Goal: Task Accomplishment & Management: Complete application form

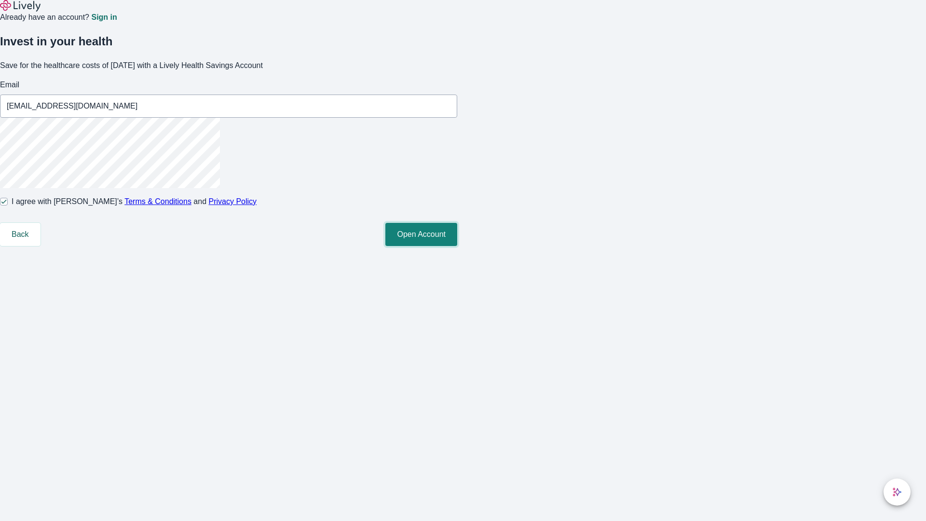
click at [457, 246] on button "Open Account" at bounding box center [421, 234] width 72 height 23
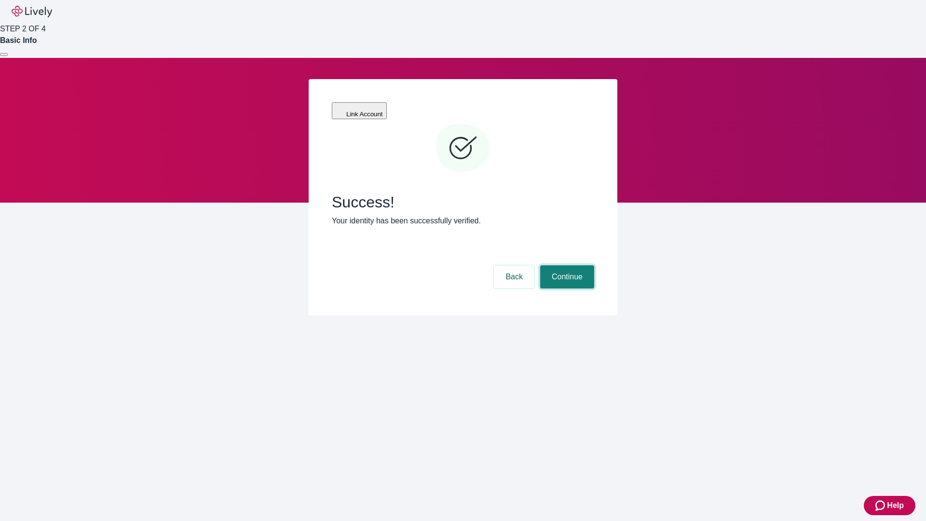
click at [566, 265] on button "Continue" at bounding box center [567, 276] width 54 height 23
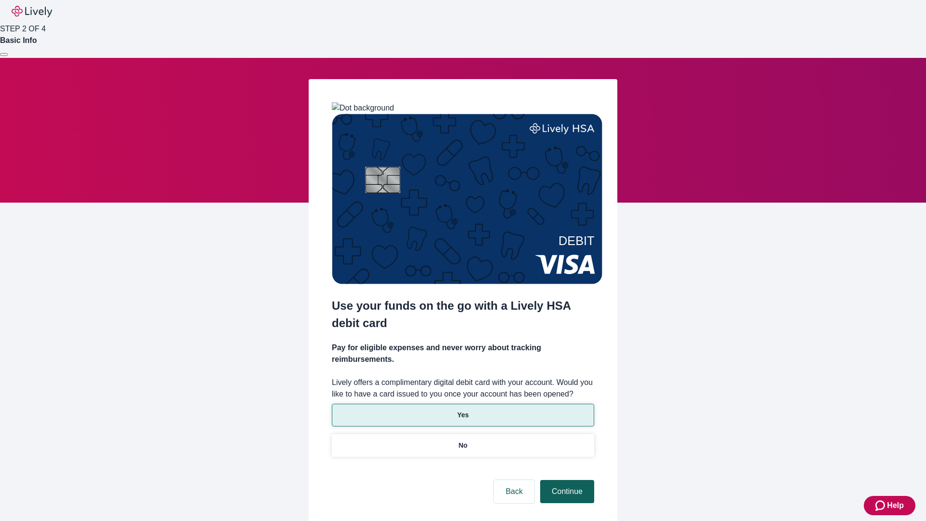
click at [462, 410] on p "Yes" at bounding box center [463, 415] width 12 height 10
click at [566, 480] on button "Continue" at bounding box center [567, 491] width 54 height 23
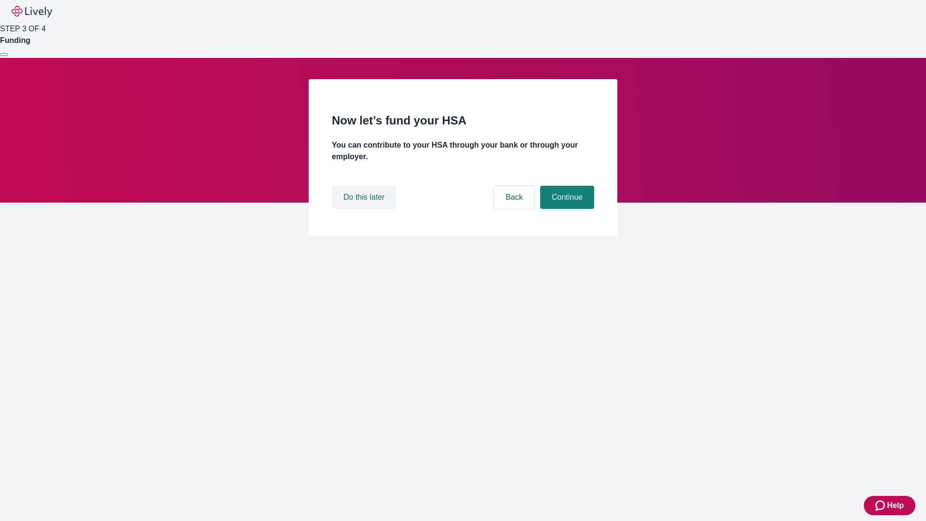
click at [365, 209] on button "Do this later" at bounding box center [364, 197] width 64 height 23
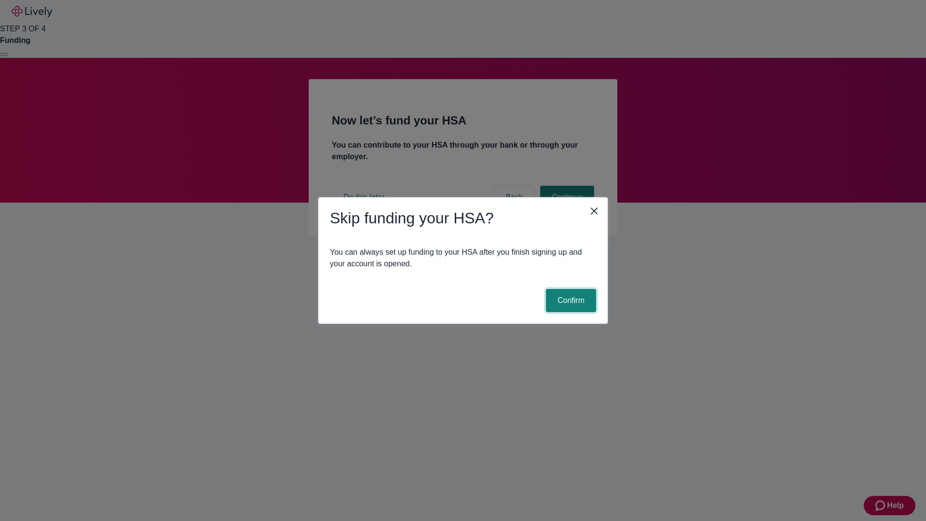
click at [569, 300] on button "Confirm" at bounding box center [571, 300] width 50 height 23
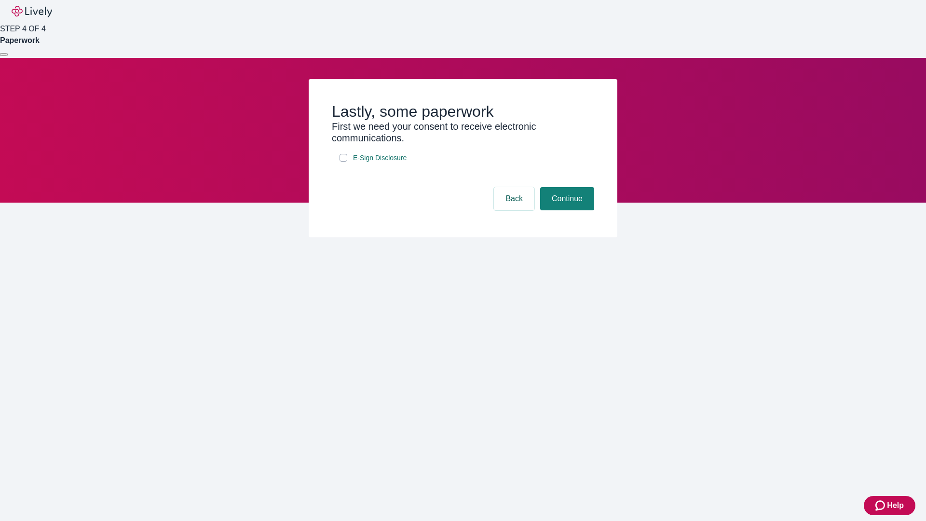
click at [343, 162] on input "E-Sign Disclosure" at bounding box center [343, 158] width 8 height 8
checkbox input "true"
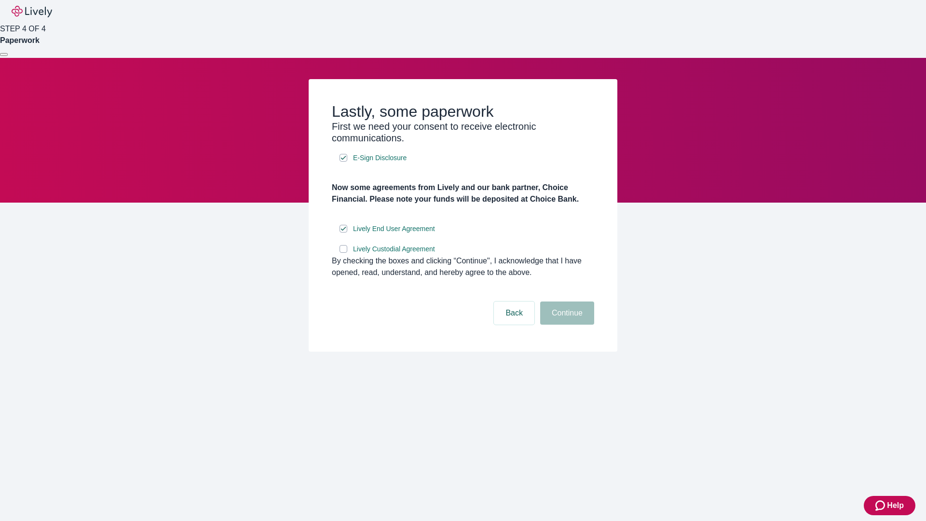
click at [343, 253] on input "Lively Custodial Agreement" at bounding box center [343, 249] width 8 height 8
checkbox input "true"
click at [566, 325] on button "Continue" at bounding box center [567, 312] width 54 height 23
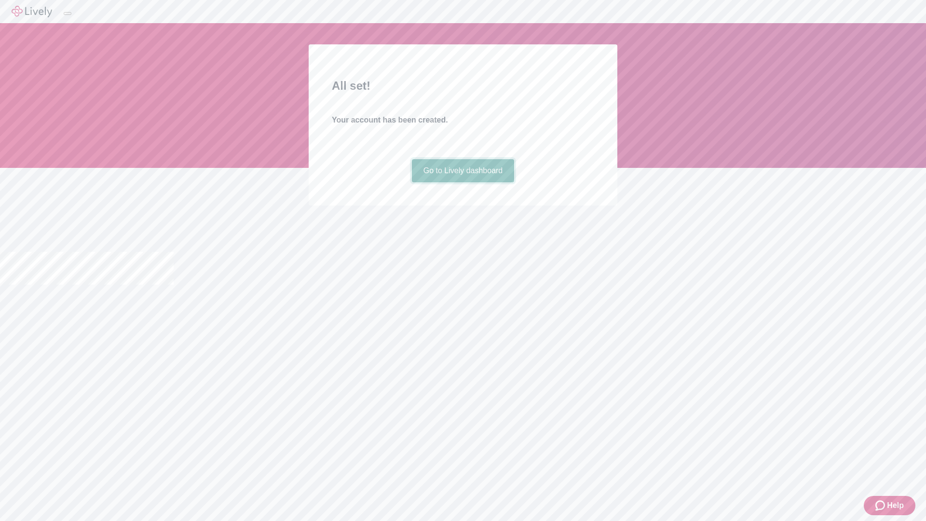
click at [462, 182] on link "Go to Lively dashboard" at bounding box center [463, 170] width 103 height 23
